Goal: Submit feedback/report problem

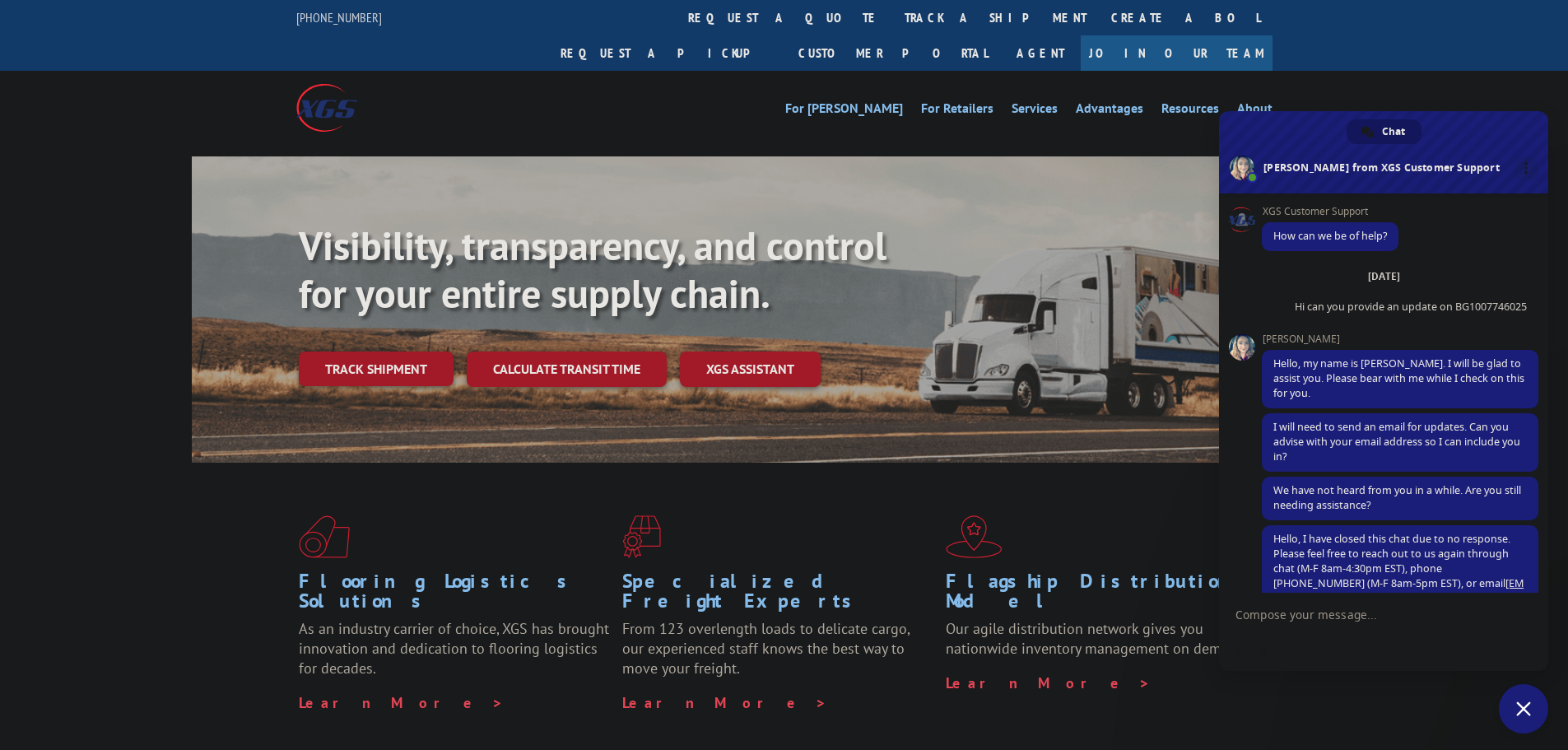
scroll to position [350, 0]
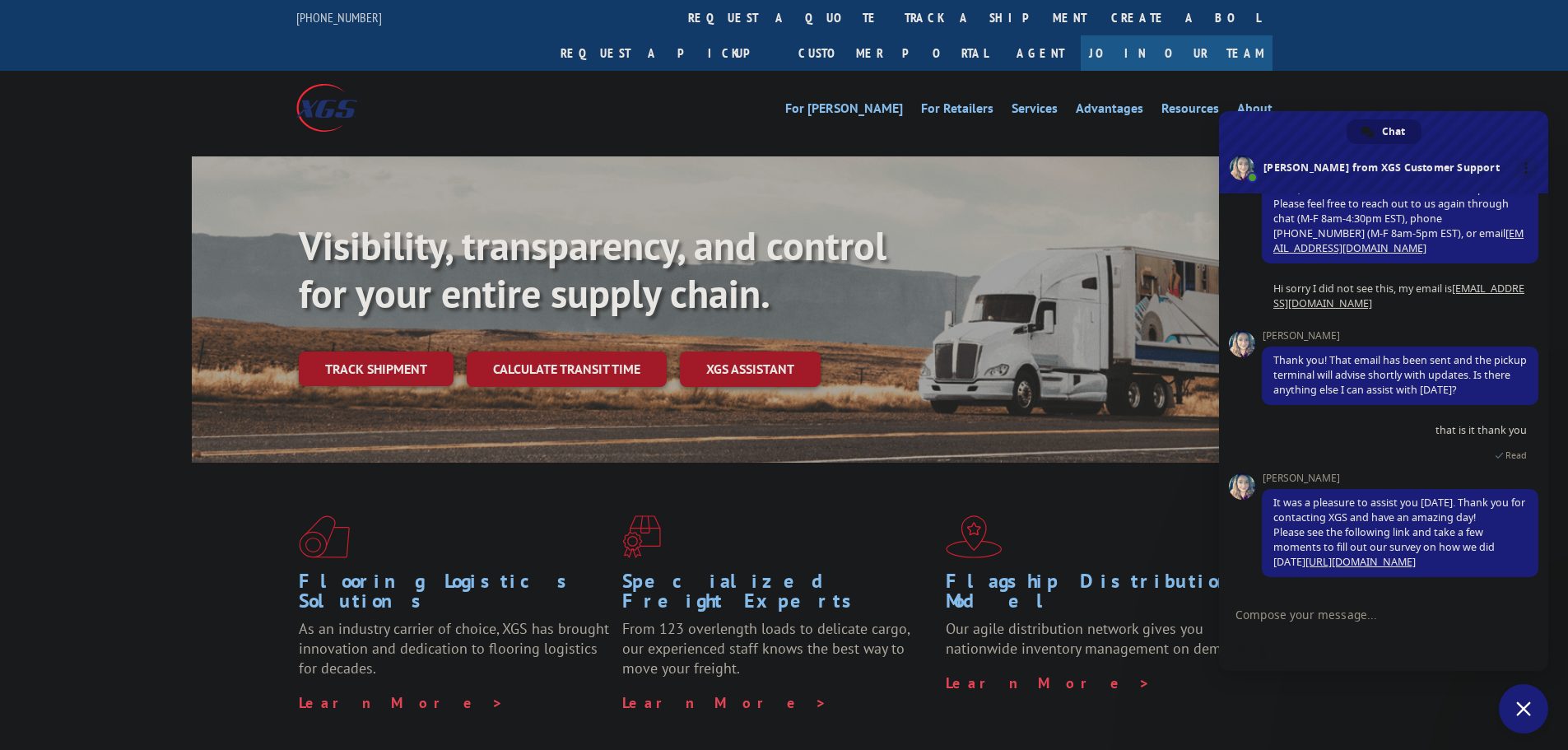
click at [1314, 622] on textarea "Compose your message..." at bounding box center [1368, 613] width 264 height 41
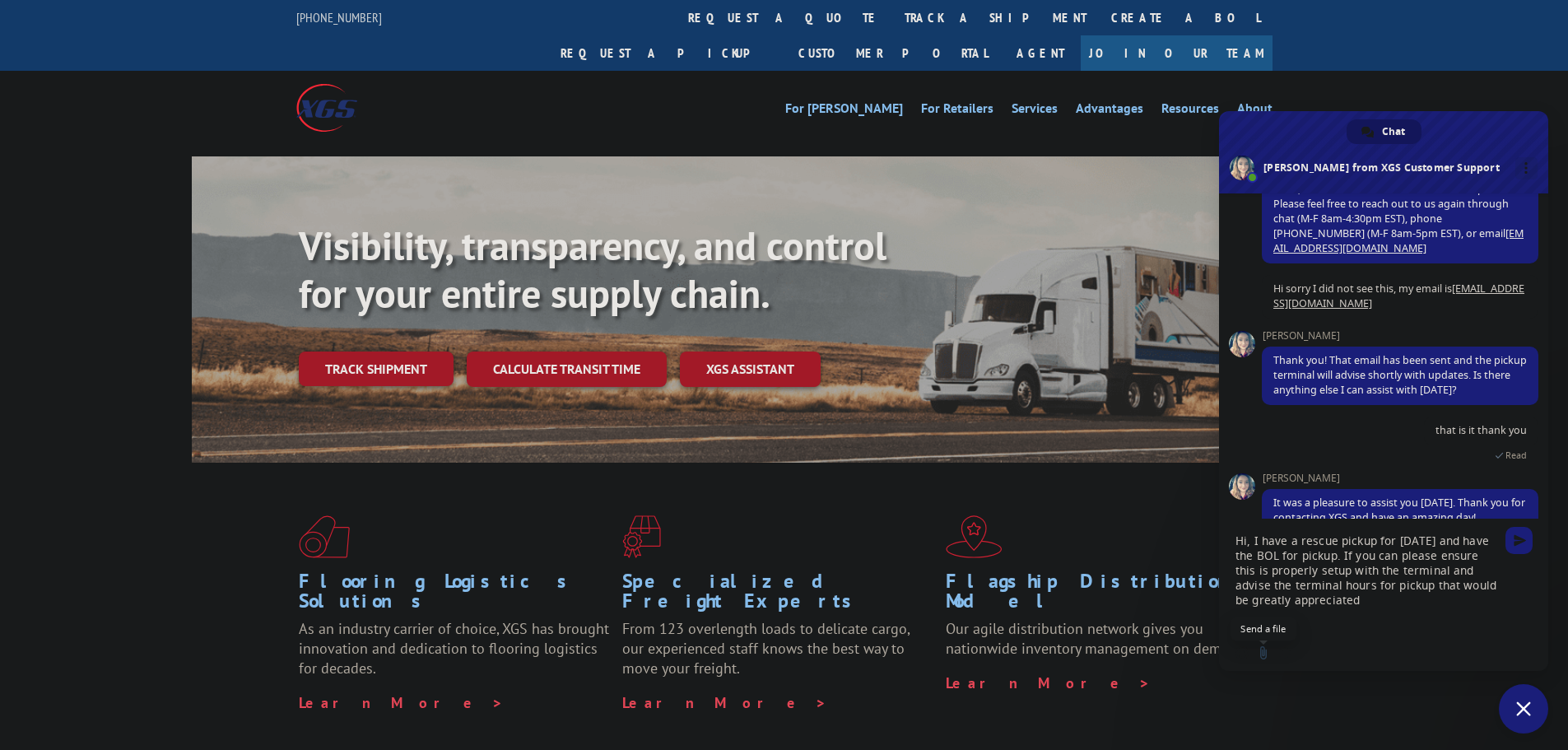
type textarea "Hi, I have a rescue pickup for [DATE] and have the BOL for pickup. If you can p…"
click at [1258, 651] on input "Send a file" at bounding box center [1263, 652] width 13 height 13
type input "C:\fakepath\B4VL11677514_BillOfLading.pdf"
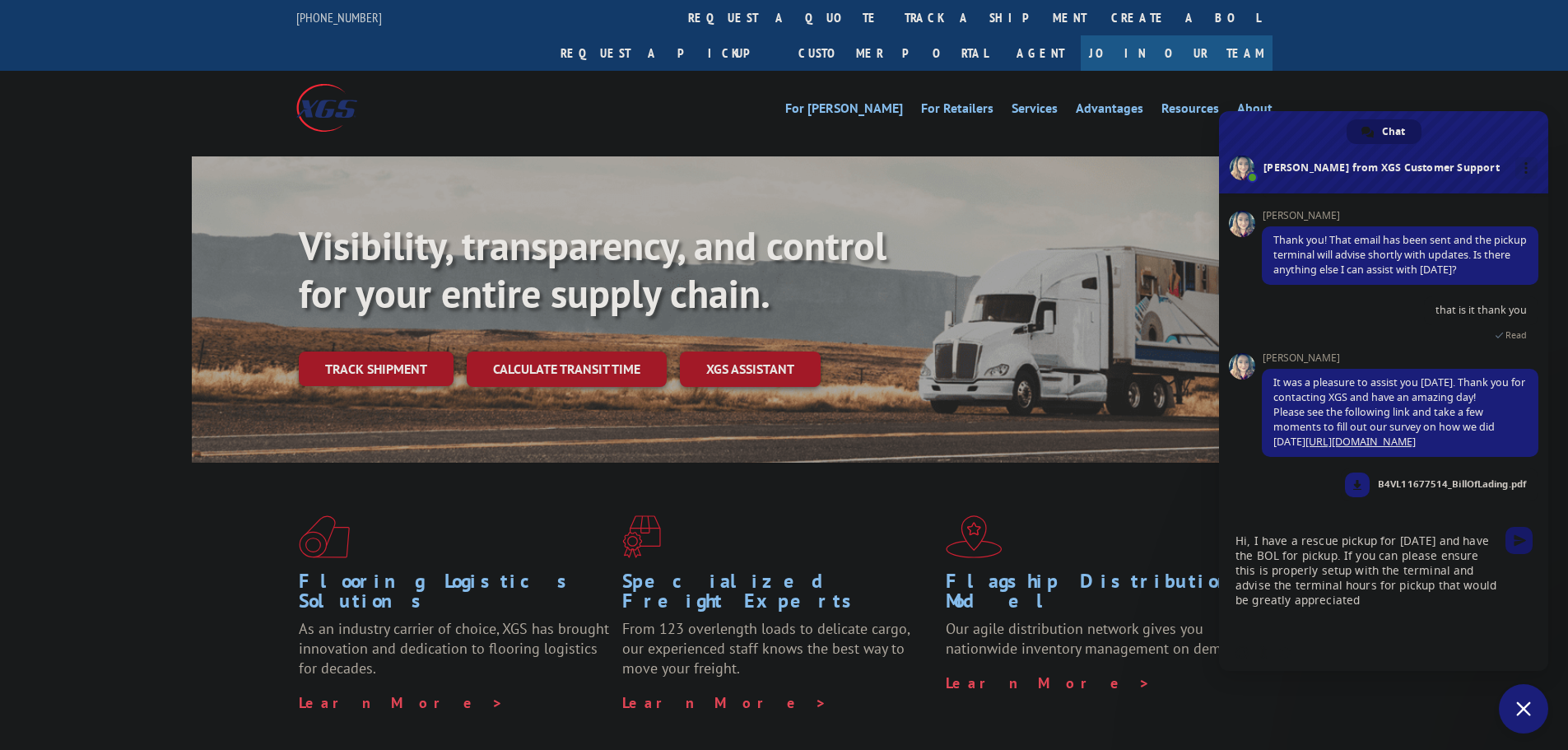
click at [1523, 534] on span "Send" at bounding box center [1518, 540] width 27 height 27
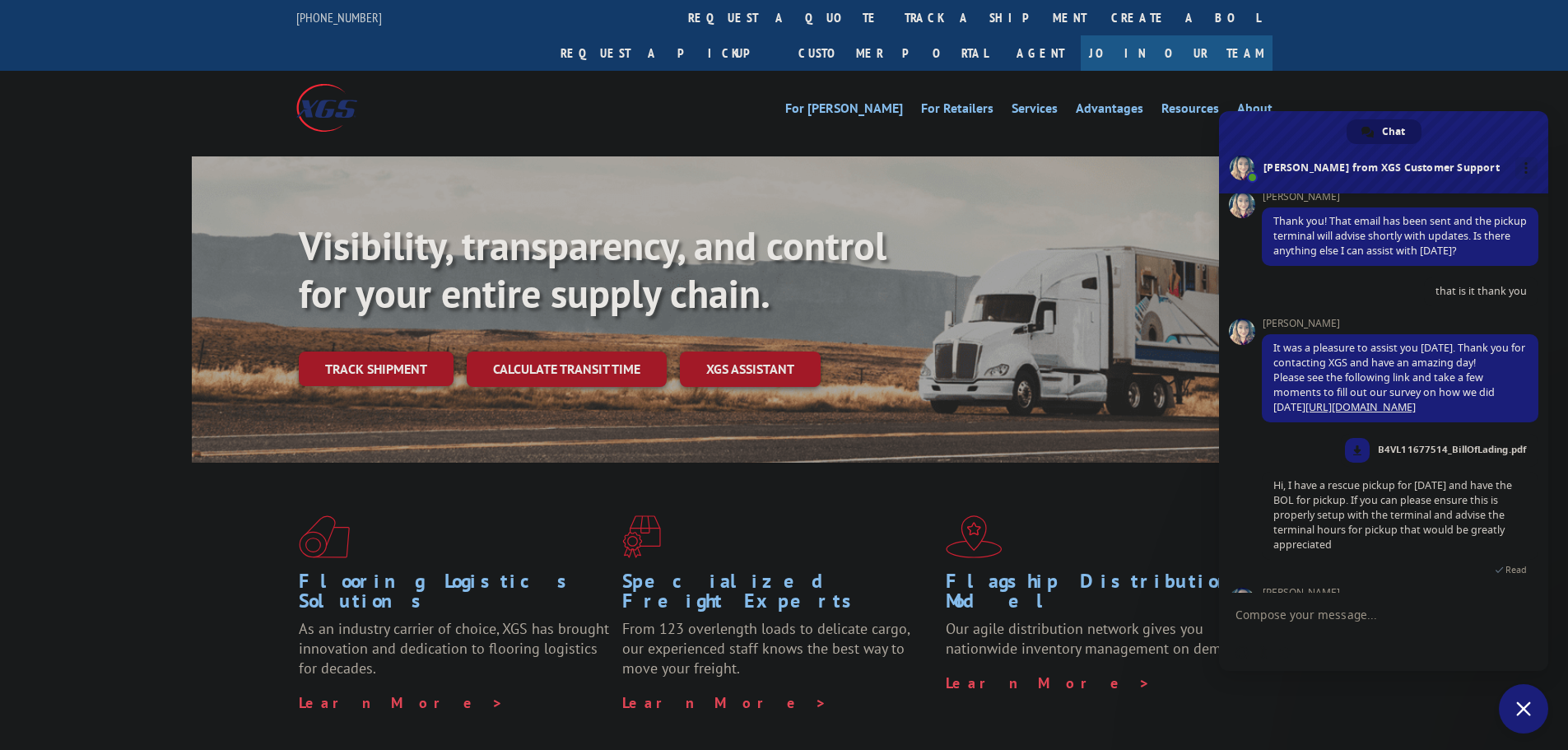
scroll to position [590, 0]
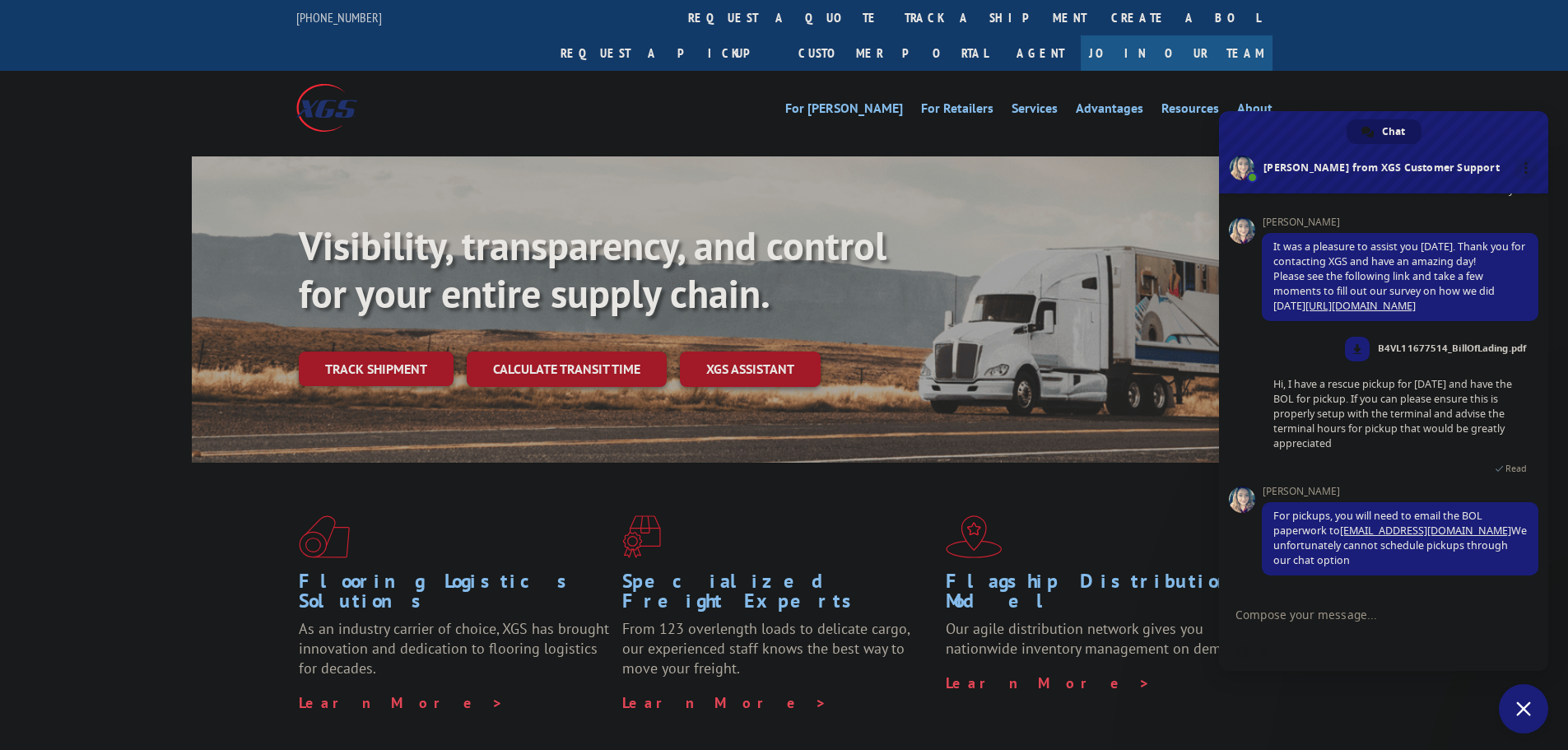
click at [1320, 615] on textarea "Compose your message..." at bounding box center [1368, 613] width 264 height 41
click at [1323, 608] on textarea "Compose your message..." at bounding box center [1368, 613] width 264 height 41
type textarea "This is not a pickup for xpress"
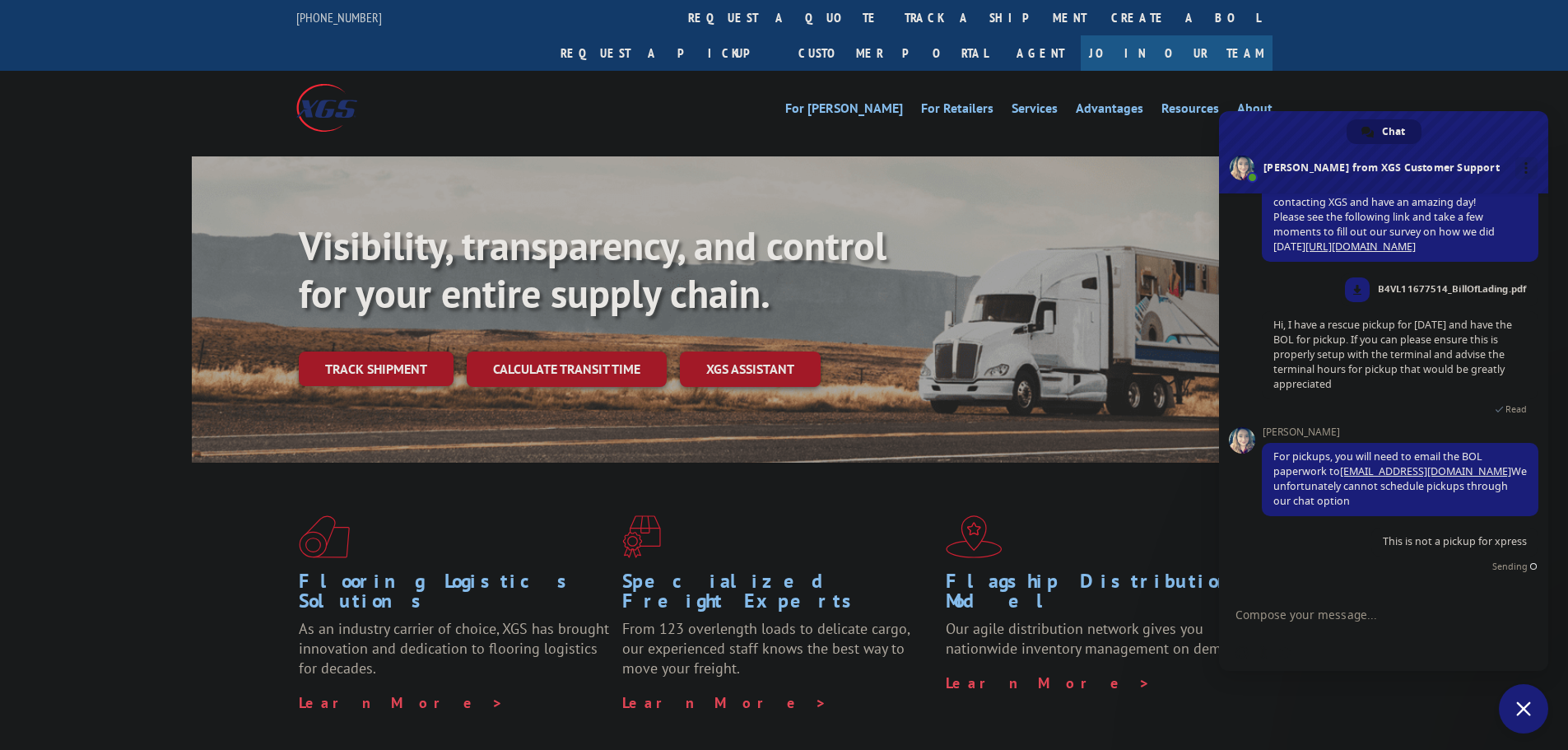
scroll to position [631, 0]
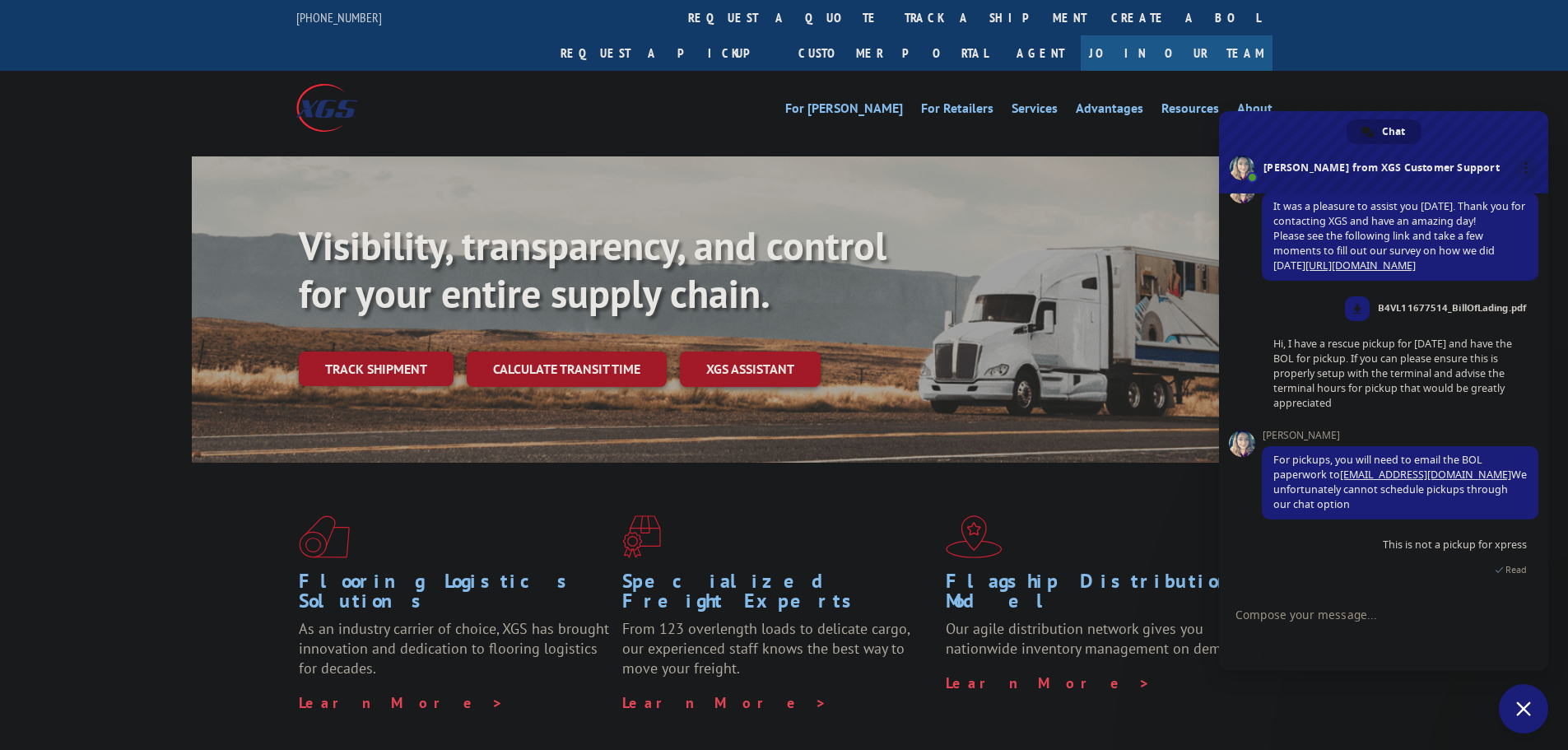
click at [1293, 624] on textarea "Compose your message..." at bounding box center [1368, 613] width 264 height 41
type textarea "ABF will be picking this up"
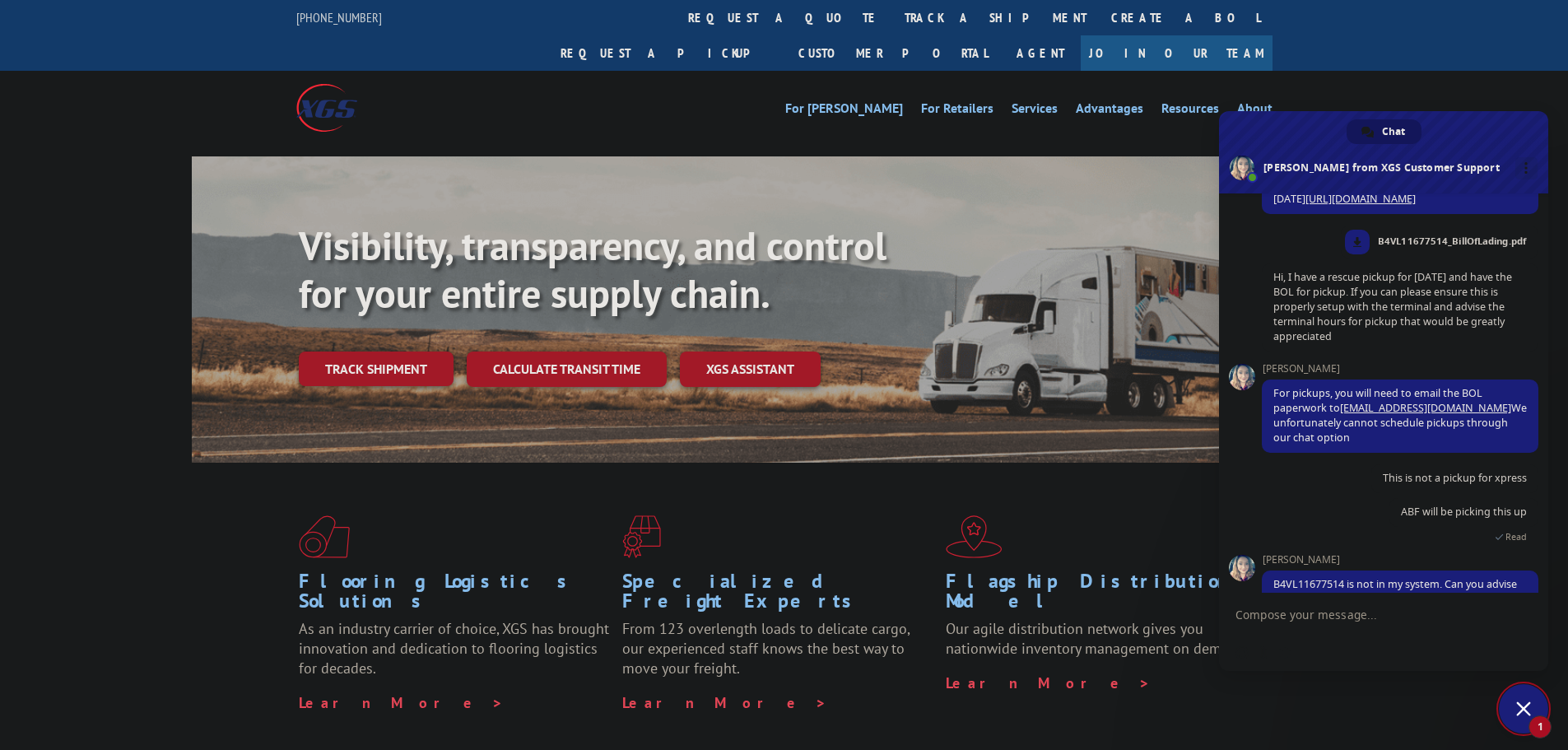
scroll to position [736, 0]
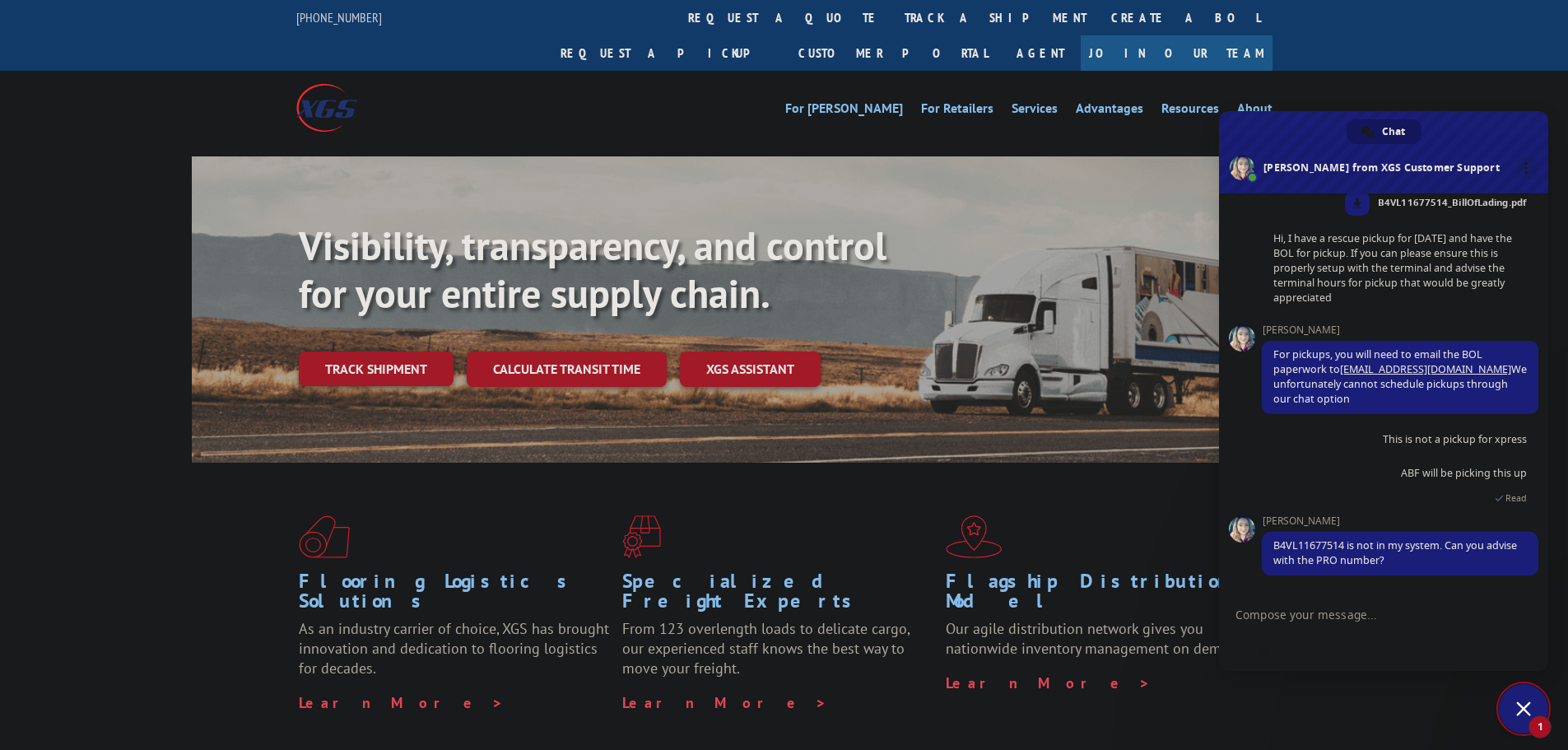
click at [1320, 615] on textarea "Compose your message..." at bounding box center [1368, 613] width 264 height 41
click at [1336, 632] on textarea "Compose your message..." at bounding box center [1368, 613] width 264 height 41
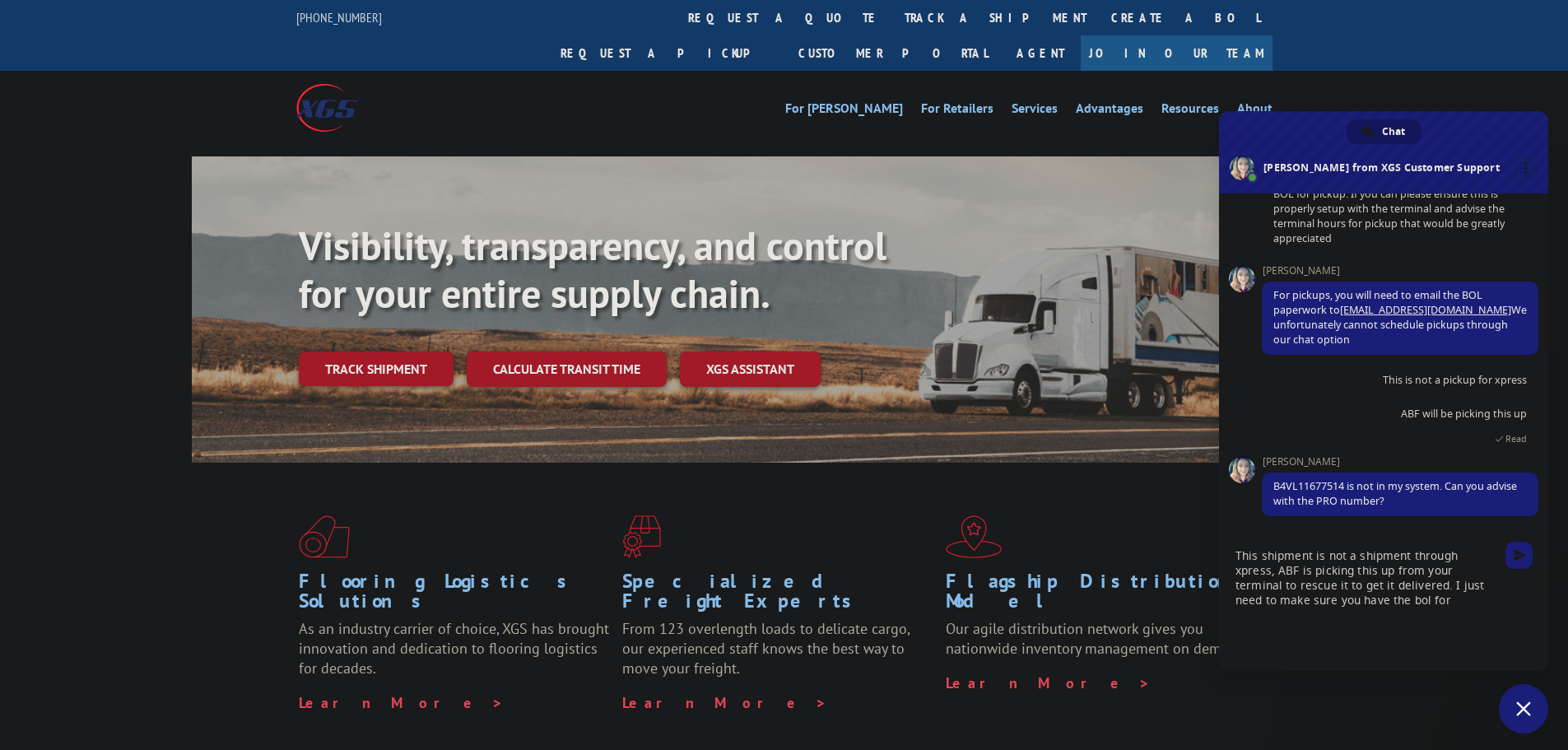
scroll to position [828, 0]
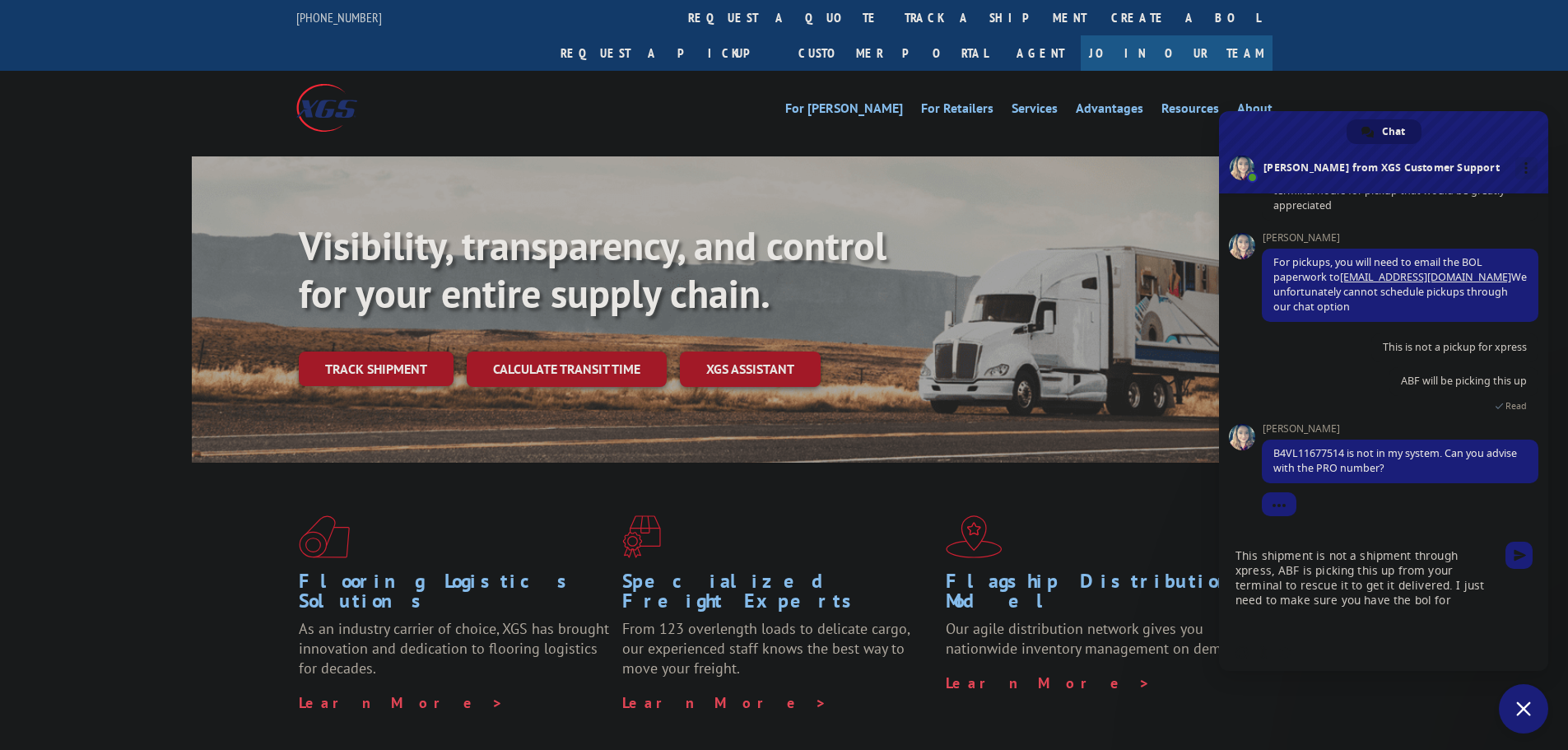
click at [1385, 599] on textarea "This shipment is not a shipment through xpress, ABF is picking this up from you…" at bounding box center [1368, 584] width 264 height 100
type textarea "This shipment is not a shipment through xpress, ABF is picking this up from you…"
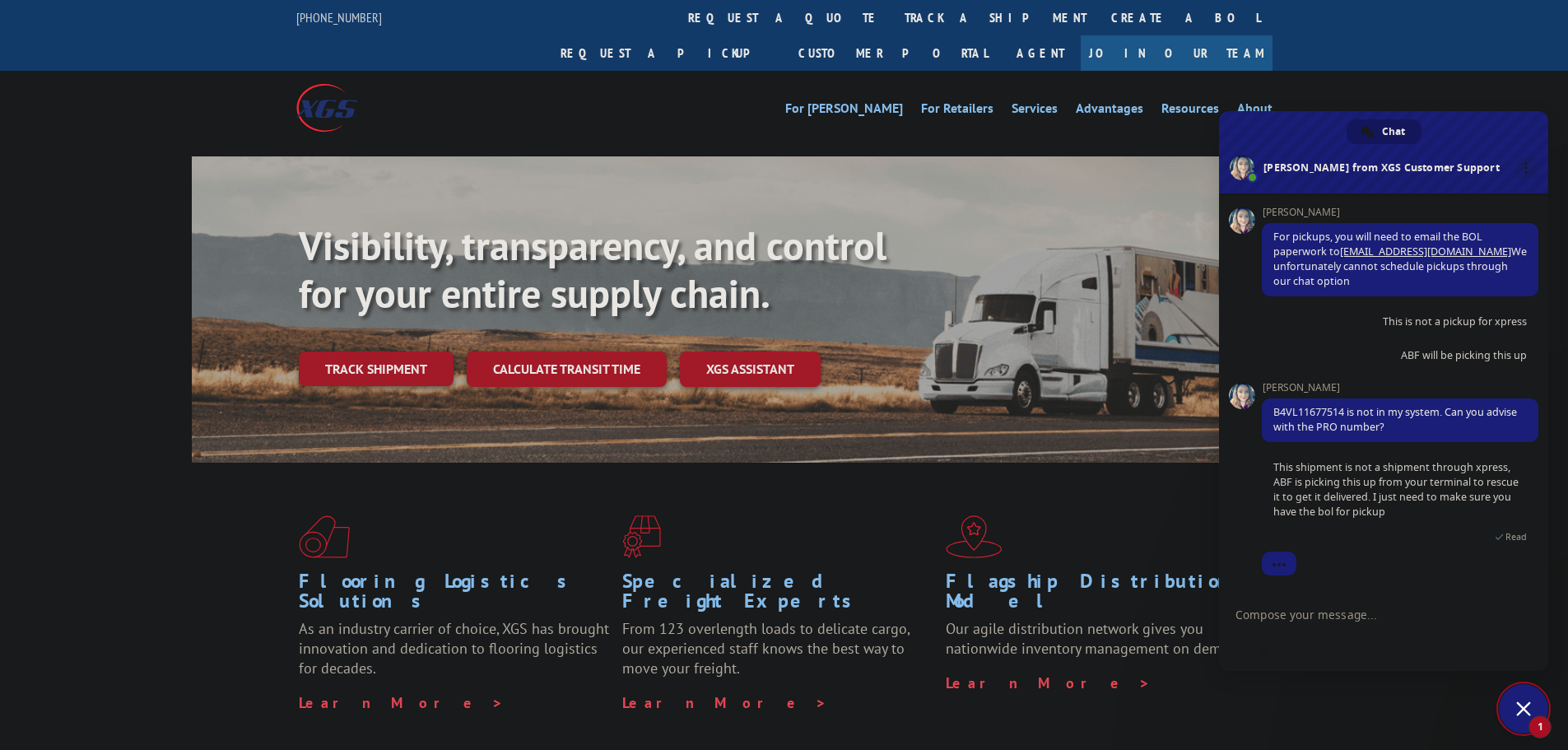
scroll to position [937, 0]
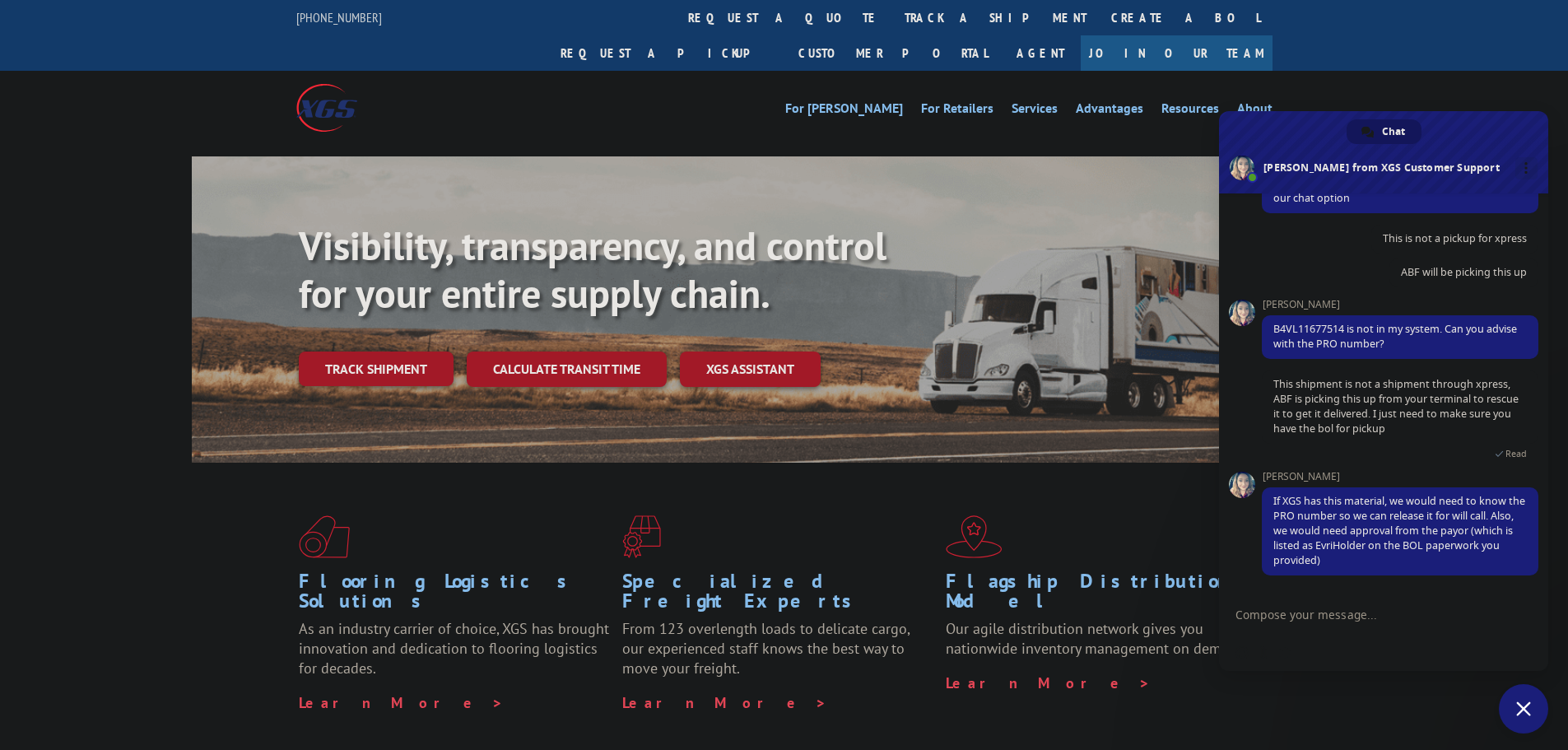
click at [1309, 611] on textarea "Compose your message..." at bounding box center [1368, 613] width 264 height 41
paste textarea "17409251"
type textarea "PRO 17409251"
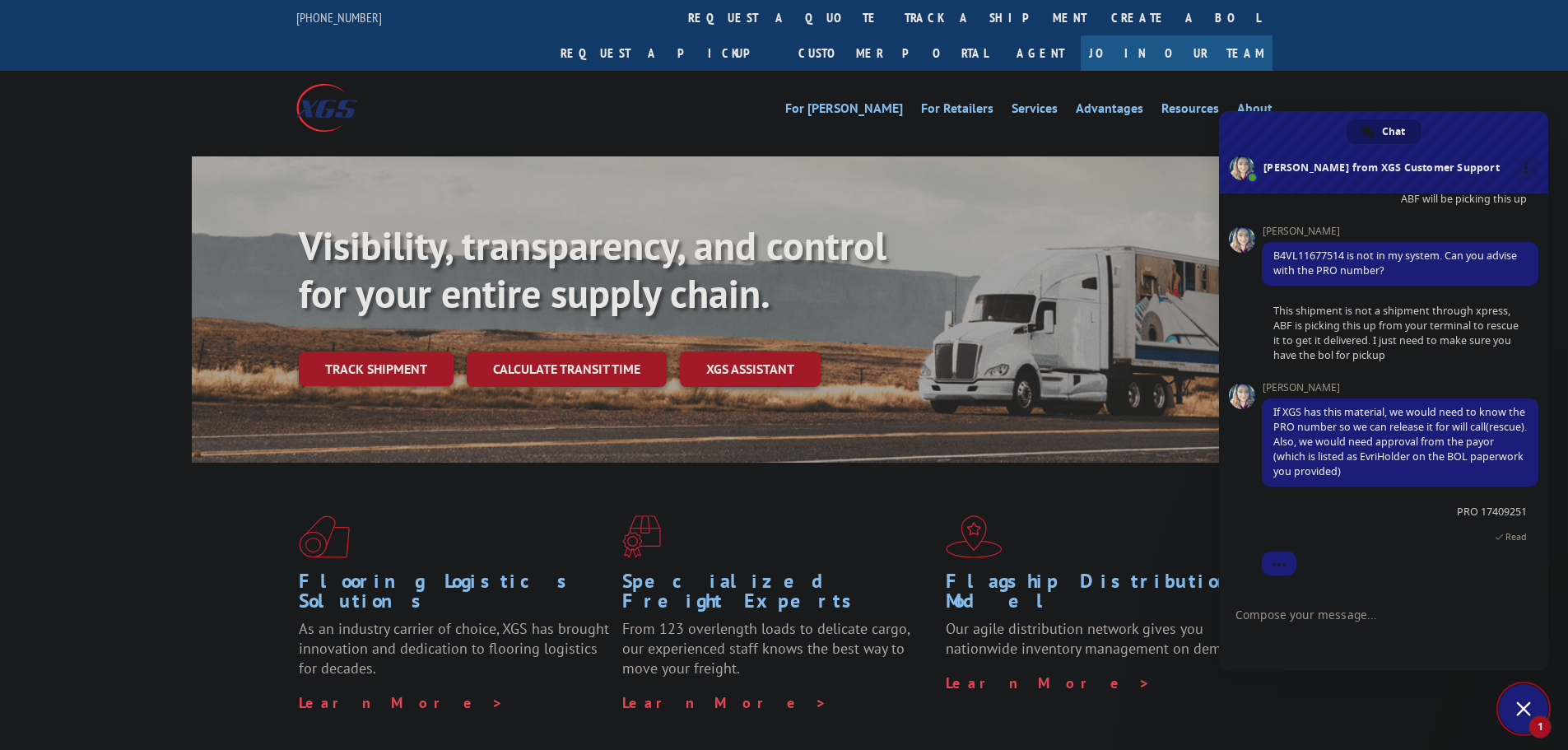
scroll to position [1078, 0]
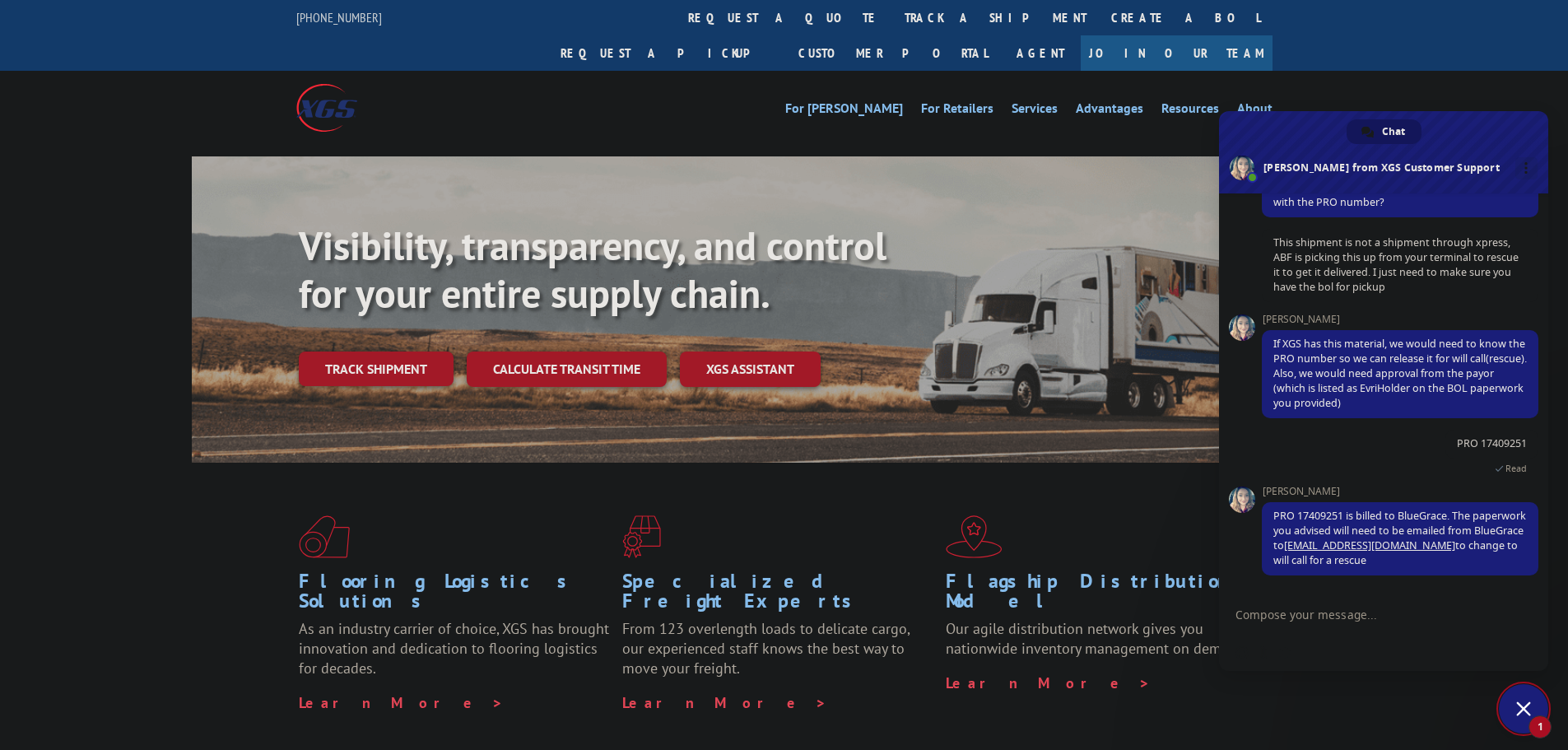
click at [1310, 621] on textarea "Compose your message..." at bounding box center [1368, 613] width 264 height 41
click at [1477, 438] on span "PRO 17409251" at bounding box center [1492, 443] width 70 height 14
copy span "17409251"
click at [1343, 617] on textarea "Compose your message..." at bounding box center [1368, 613] width 264 height 41
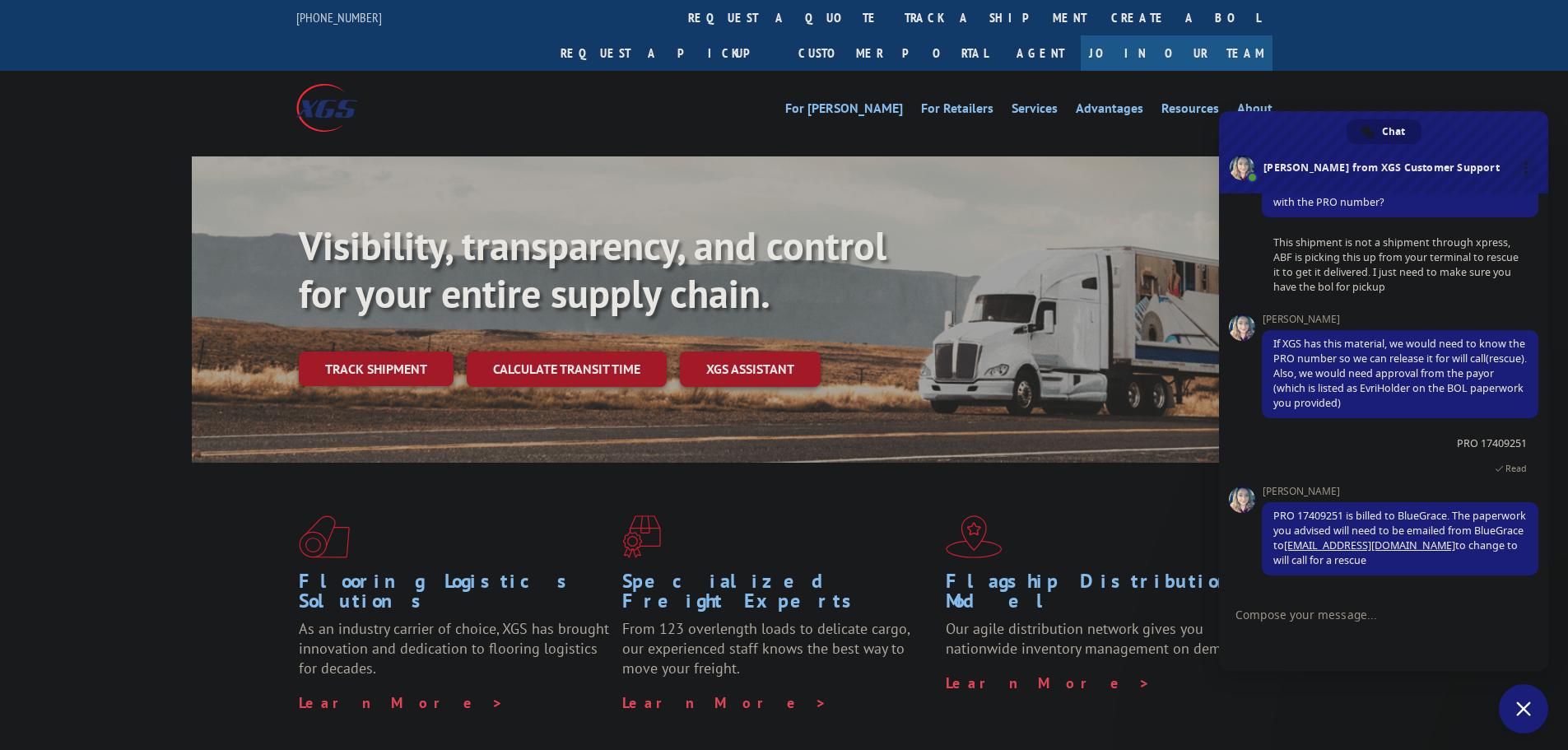
click at [158, 394] on div "Visibility, transparency, and control for your entire supply chain. Track shipm…" at bounding box center [784, 325] width 1568 height 338
